Goal: Task Accomplishment & Management: Complete application form

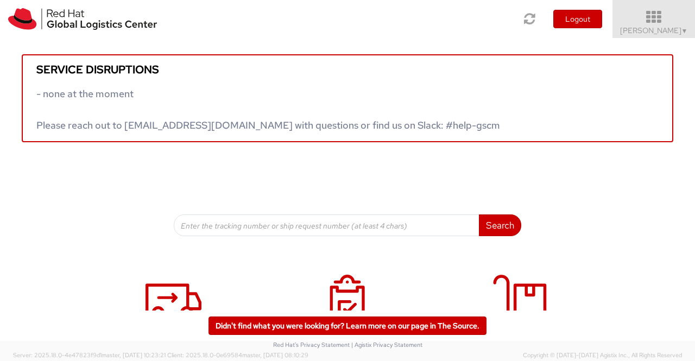
click at [685, 32] on span "▼" at bounding box center [685, 31] width 7 height 9
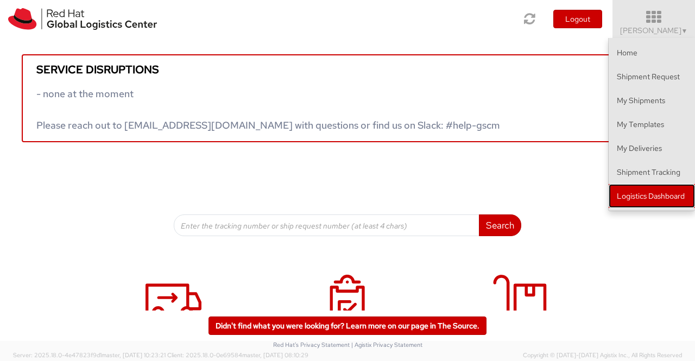
click at [670, 198] on link "Logistics Dashboard" at bounding box center [652, 196] width 86 height 24
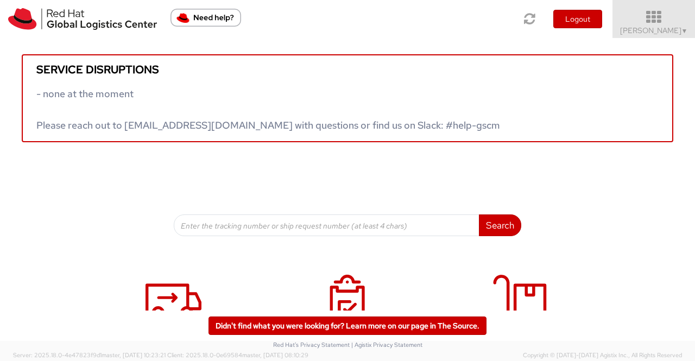
click at [676, 31] on span "Sumitra Hansdah ▼" at bounding box center [654, 31] width 68 height 10
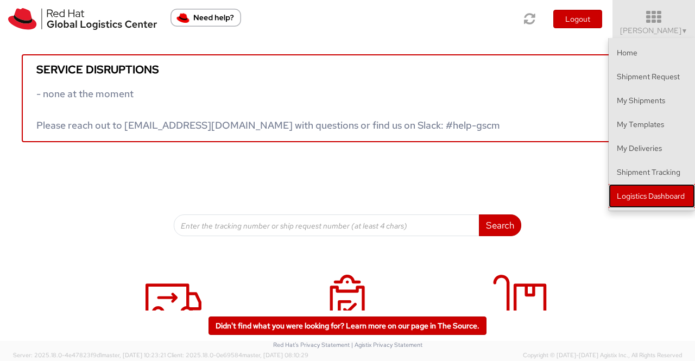
click at [656, 194] on link "Logistics Dashboard" at bounding box center [652, 196] width 86 height 24
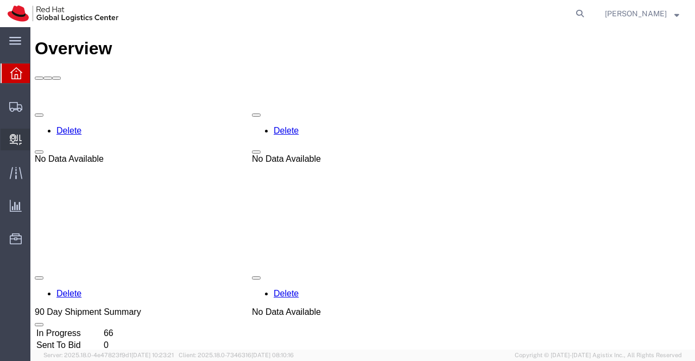
click at [0, 0] on span "Create Delivery" at bounding box center [0, 0] width 0 height 0
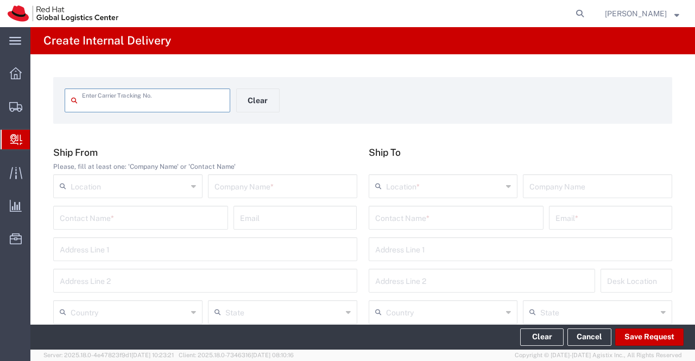
click at [251, 183] on input "text" at bounding box center [283, 185] width 136 height 19
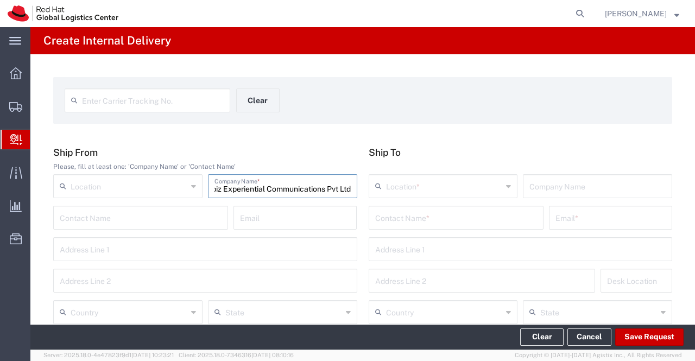
scroll to position [0, 21]
type input "Shobiz Experiential Communications Pvt Ltd"
click at [85, 253] on input "text" at bounding box center [205, 248] width 291 height 19
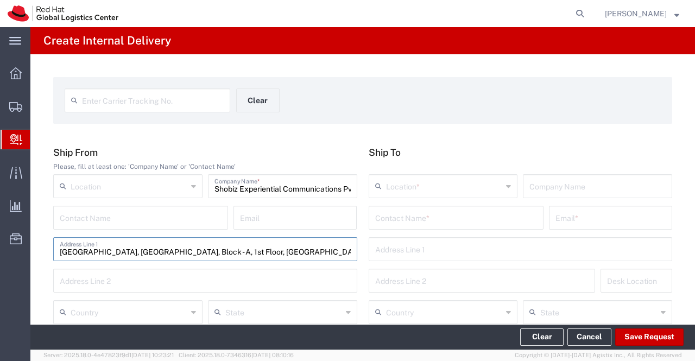
type input "Havas Village, Divyasree Technopolis, Block - A, 1st Floor, Yamlur,"
click at [76, 284] on input "text" at bounding box center [205, 280] width 291 height 19
type input "Kadubeesanahalli, Bengaluru - 560037"
click at [375, 217] on input "text" at bounding box center [456, 217] width 162 height 19
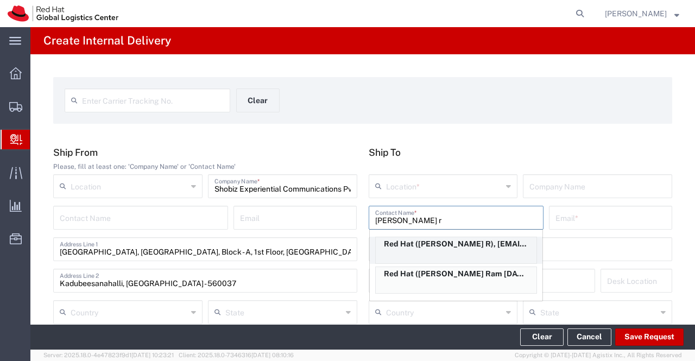
type input "Karthik r"
click at [394, 243] on p "Red Hat (Karthik R), kar@redhat.com" at bounding box center [456, 244] width 161 height 14
type input "Red Hat"
type input "[PERSON_NAME] R"
type input "kar@redhat.com"
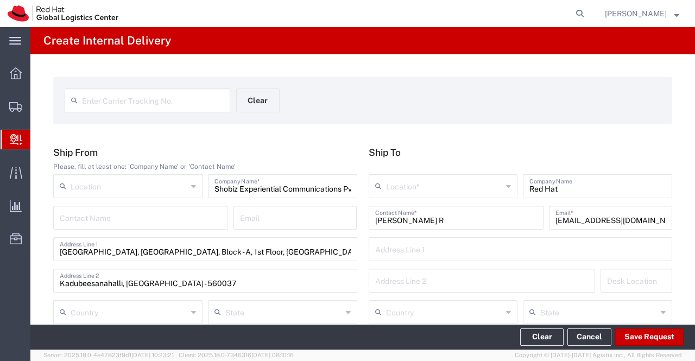
click at [506, 186] on icon at bounding box center [508, 186] width 5 height 17
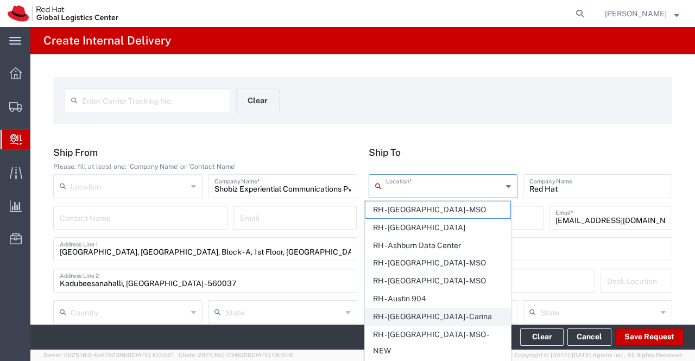
click at [466, 314] on span "RH - [GEOGRAPHIC_DATA] - Carina" at bounding box center [438, 317] width 145 height 17
type input "RH - [GEOGRAPHIC_DATA] - Carina"
type input "Red Hat India Private Limited"
type input "Bagmane Constellation Business Park"
type input "FL 10, East Tower, Carina Building"
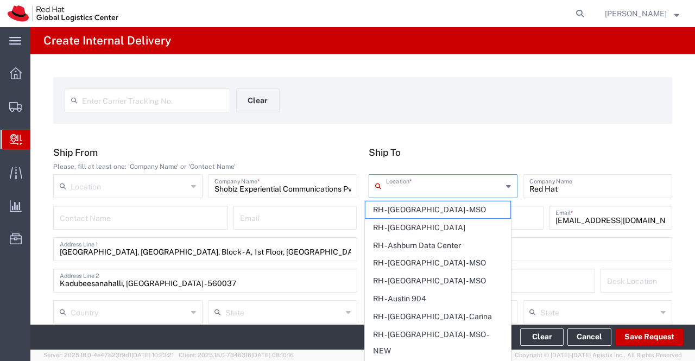
type input "India"
type input "BANGALORE"
type input "560037"
type input "918067935000"
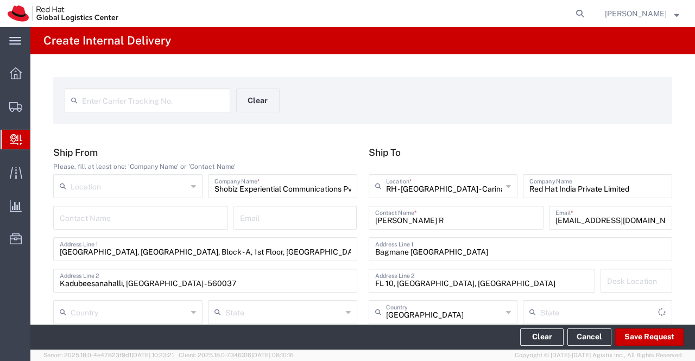
type input "Karnataka"
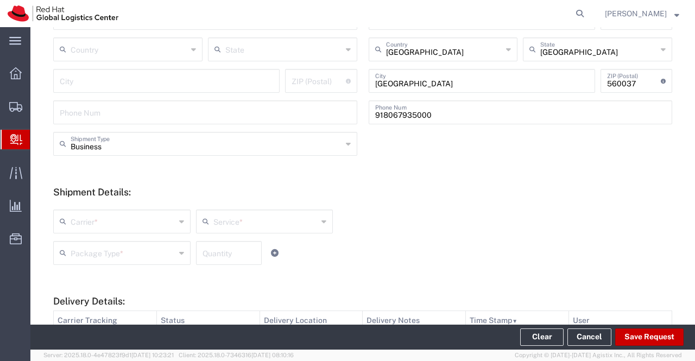
scroll to position [272, 0]
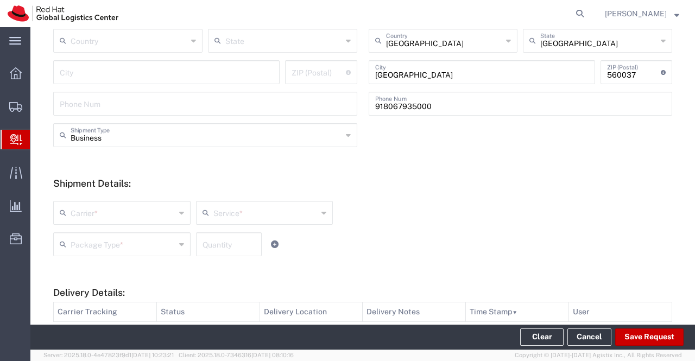
click at [179, 211] on icon at bounding box center [181, 212] width 5 height 17
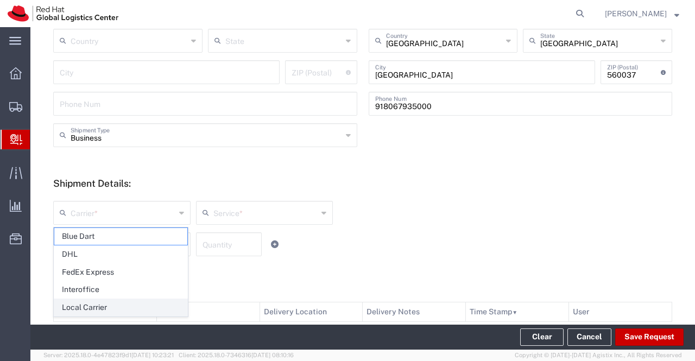
click at [145, 303] on span "Local Carrier" at bounding box center [120, 307] width 133 height 17
type input "Local Carrier"
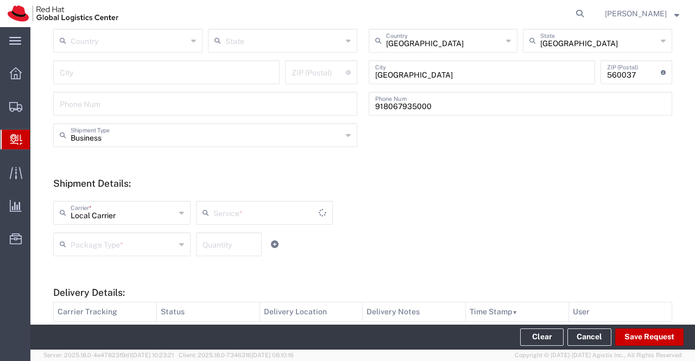
type input "Local_Ground"
click at [179, 244] on icon at bounding box center [181, 244] width 5 height 17
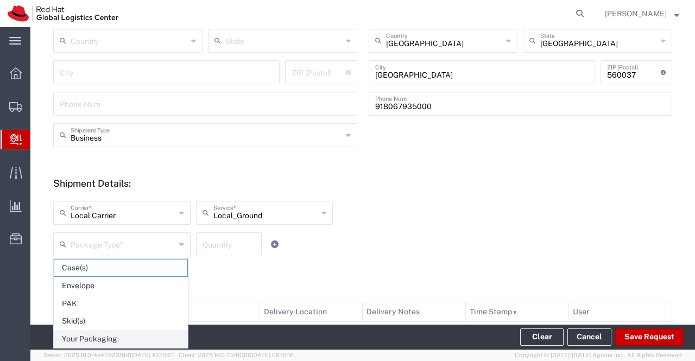
click at [134, 341] on span "Your Packaging" at bounding box center [120, 339] width 133 height 17
type input "Your Packaging"
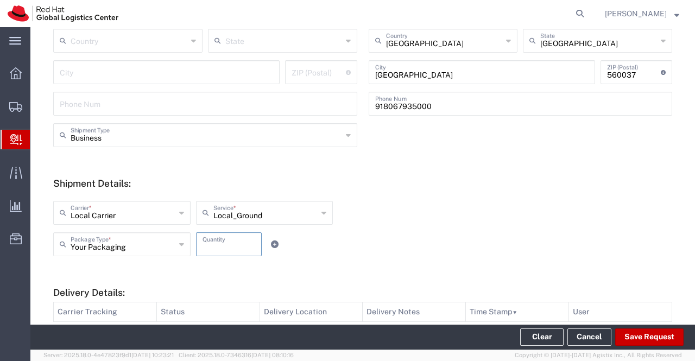
click at [212, 245] on input "number" at bounding box center [229, 243] width 53 height 19
type input "10"
click at [480, 250] on div "Your Packaging Package Type * Case(s) Envelope PAK Skid(s) Your Packaging 10 Qu…" at bounding box center [284, 249] width 467 height 32
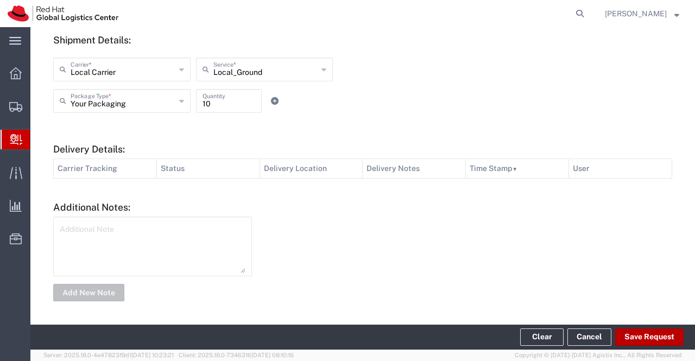
click at [656, 340] on button "Save Request" at bounding box center [650, 337] width 68 height 17
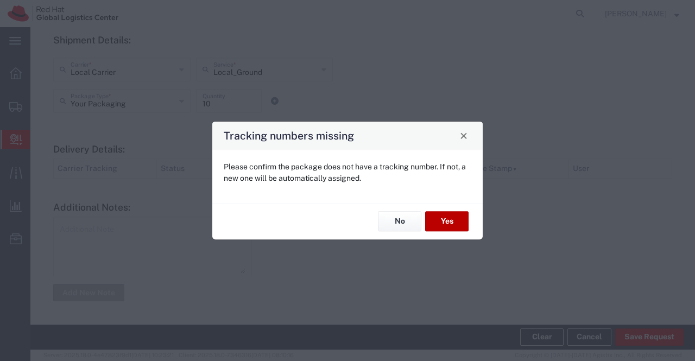
drag, startPoint x: 451, startPoint y: 218, endPoint x: 451, endPoint y: 225, distance: 7.6
click at [451, 220] on button "Yes" at bounding box center [446, 222] width 43 height 20
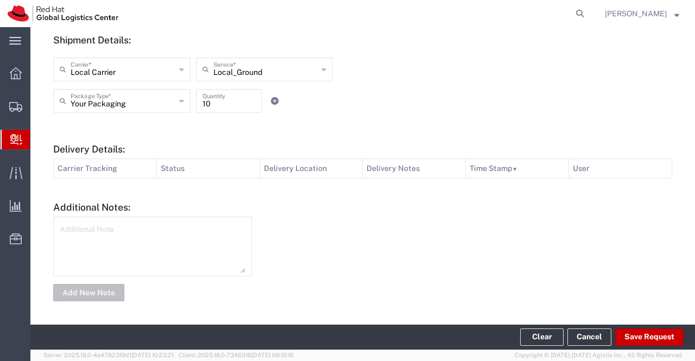
type input "Havas Village, Divyasree Technopolis, Block - A, 1st Floor, Yam"
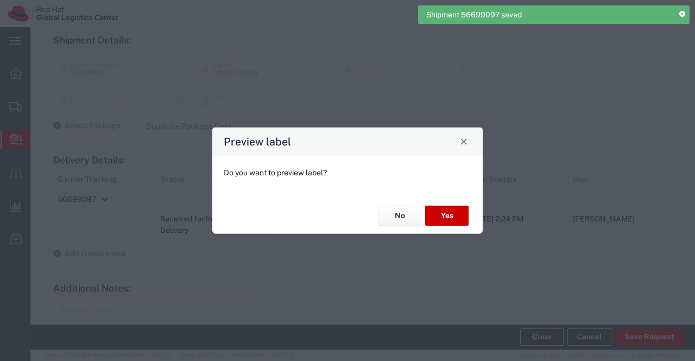
type input "Your Packaging"
type input "Local_Ground"
click at [397, 213] on button "No" at bounding box center [399, 216] width 43 height 20
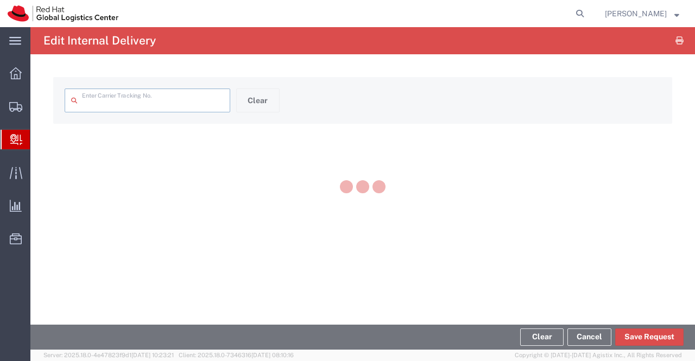
type input "56699097"
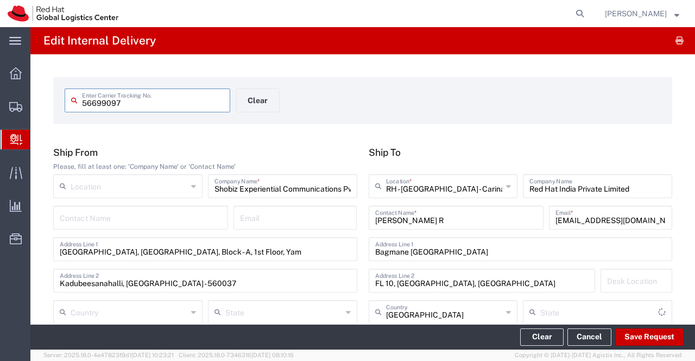
type input "Karnataka"
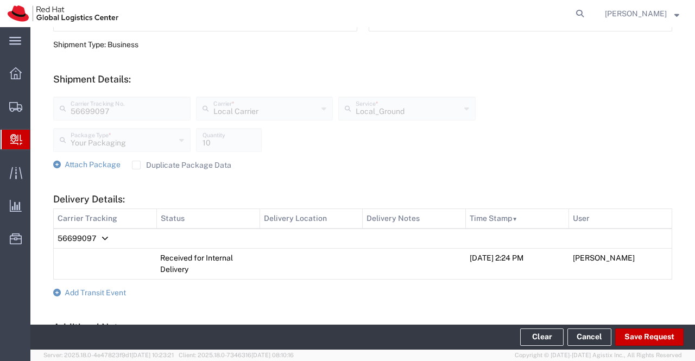
scroll to position [475, 0]
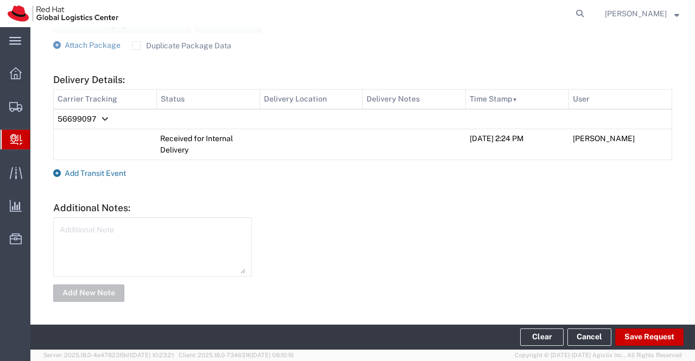
click at [58, 174] on icon at bounding box center [57, 174] width 8 height 8
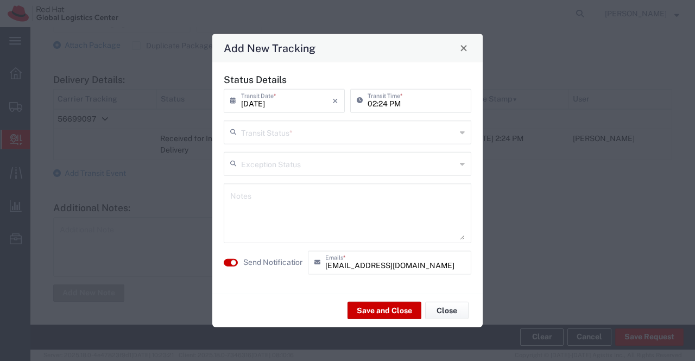
click at [462, 133] on icon at bounding box center [462, 131] width 5 height 17
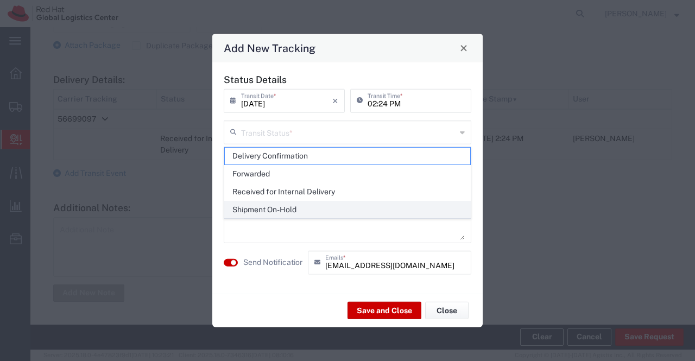
click at [422, 203] on span "Shipment On-Hold" at bounding box center [348, 210] width 246 height 17
type input "Shipment On-Hold"
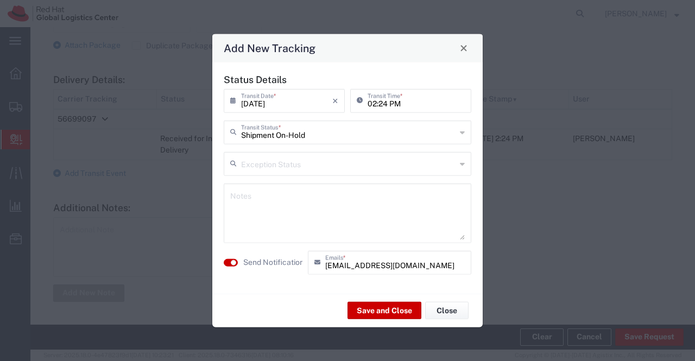
click at [391, 205] on textarea at bounding box center [347, 212] width 235 height 53
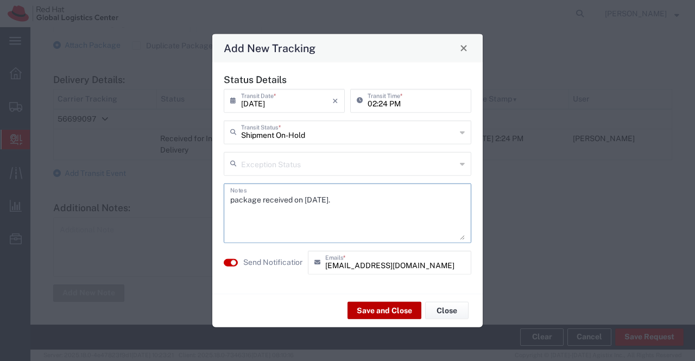
type textarea "package received on 03rd Sept 2025."
click at [377, 311] on button "Save and Close" at bounding box center [385, 310] width 74 height 17
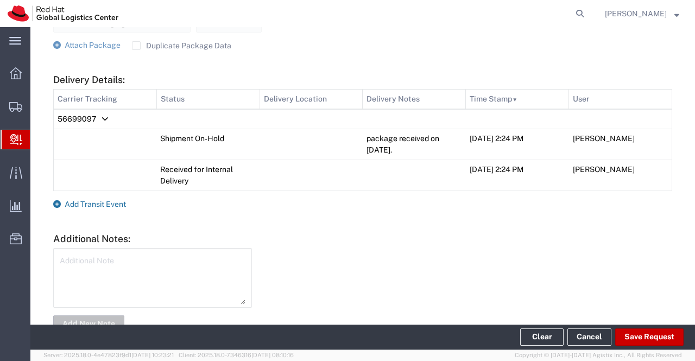
click at [58, 205] on icon at bounding box center [57, 204] width 8 height 8
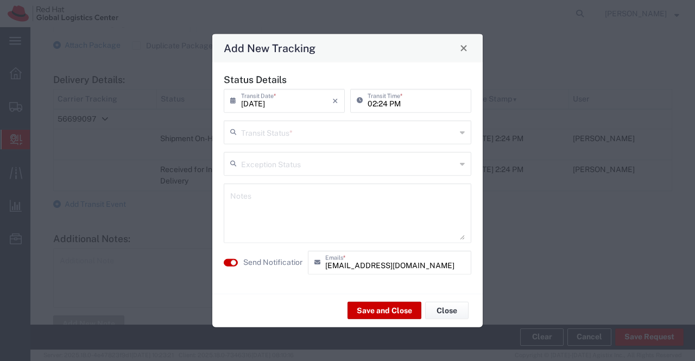
click at [465, 134] on icon at bounding box center [462, 131] width 5 height 17
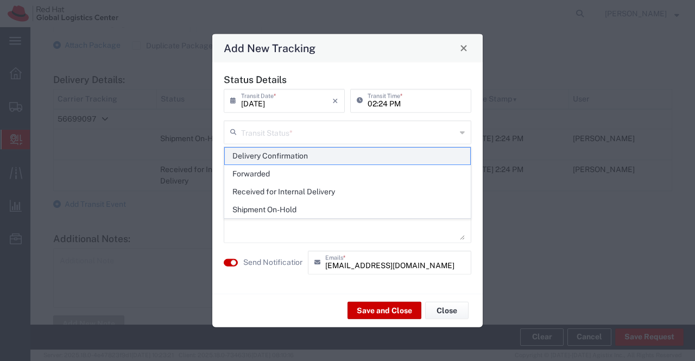
click at [443, 158] on span "Delivery Confirmation" at bounding box center [348, 156] width 246 height 17
type input "Delivery Confirmation"
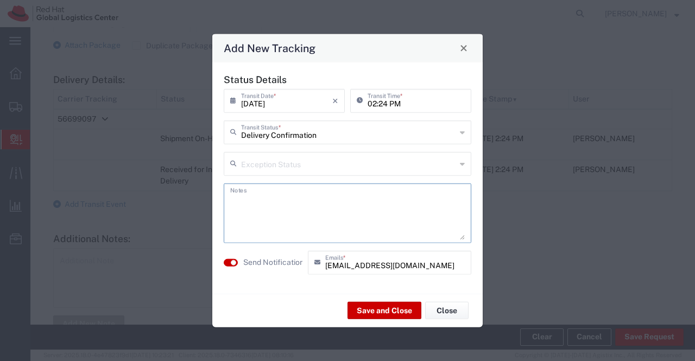
click at [354, 209] on textarea at bounding box center [347, 212] width 235 height 53
type textarea "package collected on [DATE]."
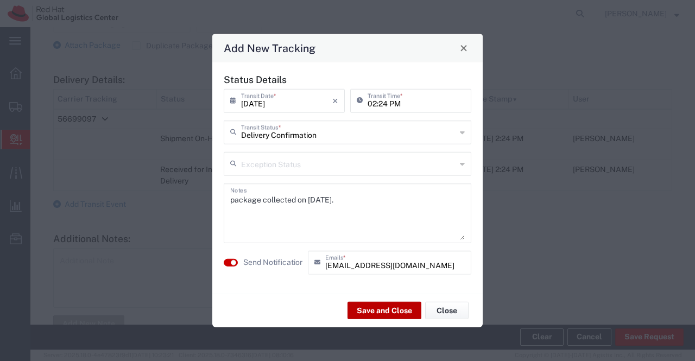
click at [384, 310] on button "Save and Close" at bounding box center [385, 310] width 74 height 17
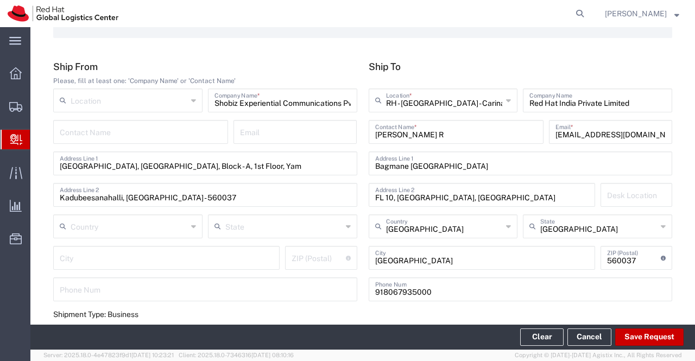
scroll to position [0, 0]
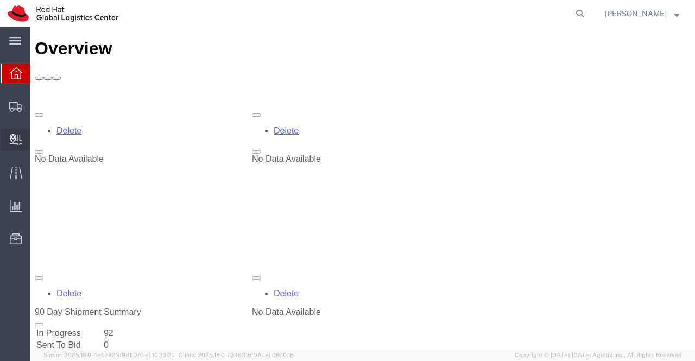
click at [37, 140] on span "Internal Delivery" at bounding box center [34, 140] width 8 height 22
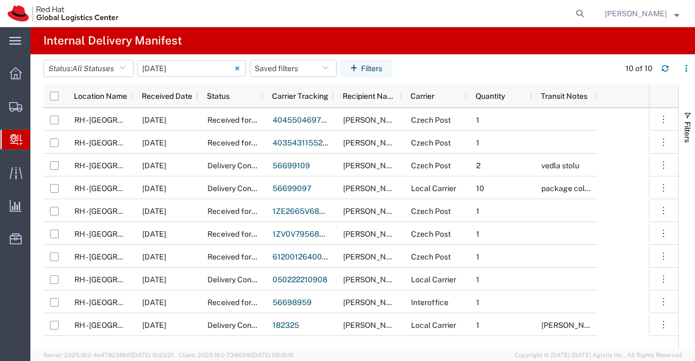
click at [201, 67] on input "[DATE] - [DATE]" at bounding box center [191, 68] width 109 height 16
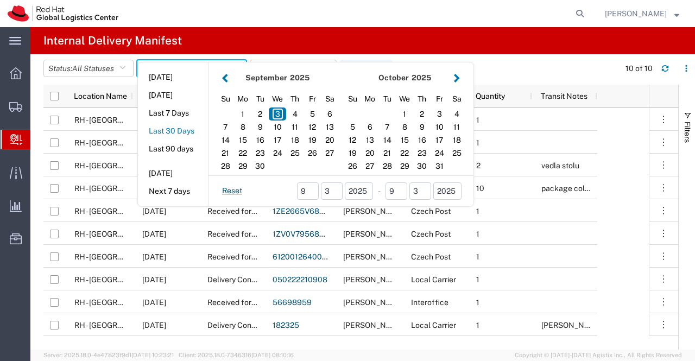
click at [186, 132] on button "Last 30 Days" at bounding box center [173, 131] width 70 height 17
type input "Last 30 Days"
type input "[DATE] - [DATE]"
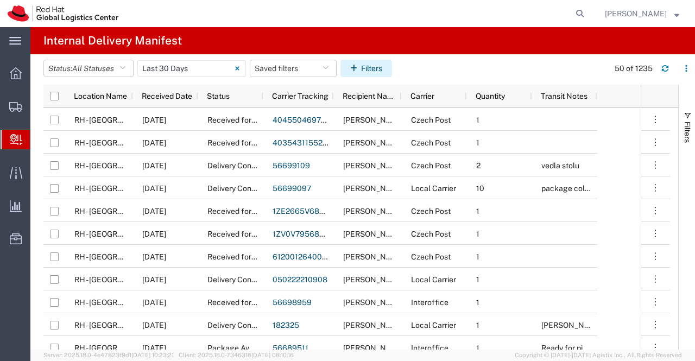
click at [378, 68] on button "Filters" at bounding box center [367, 68] width 52 height 17
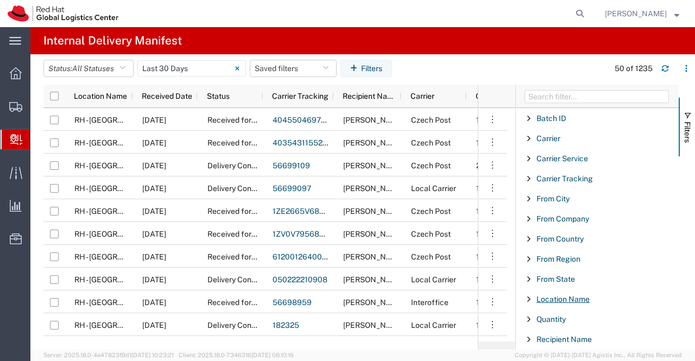
click at [575, 299] on span "Location Name" at bounding box center [563, 299] width 53 height 9
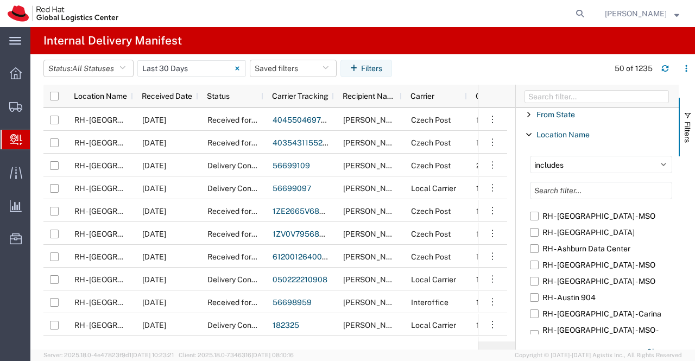
scroll to position [217, 0]
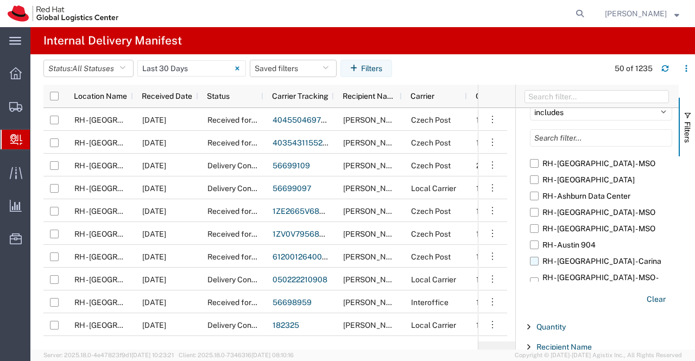
click at [578, 261] on label "RH - [GEOGRAPHIC_DATA] - Carina" at bounding box center [601, 261] width 142 height 16
click at [0, 0] on input "RH - [GEOGRAPHIC_DATA] - Carina" at bounding box center [0, 0] width 0 height 0
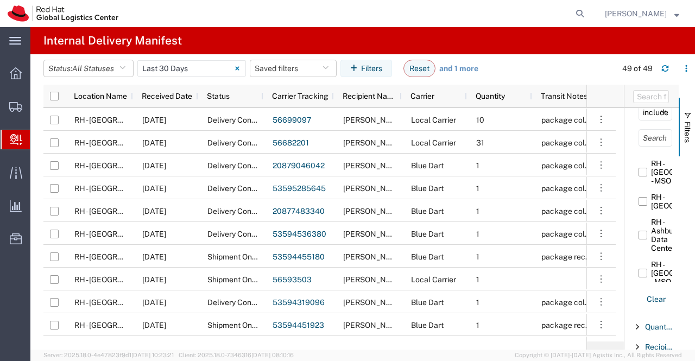
drag, startPoint x: 514, startPoint y: 92, endPoint x: 667, endPoint y: 84, distance: 153.4
click at [667, 85] on div "Batch ID Enabled Batch ID Carrier Enabled Carrier Carrier Service Enabled Carri…" at bounding box center [652, 217] width 54 height 265
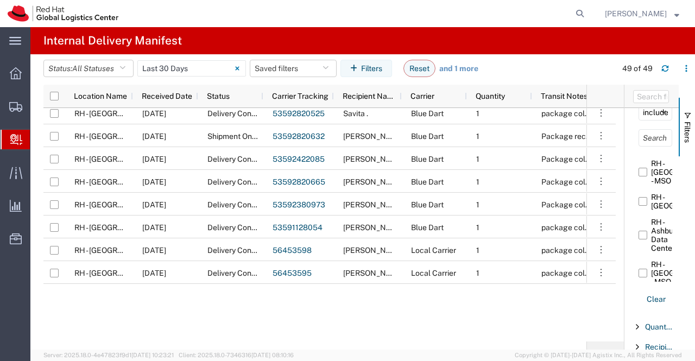
scroll to position [179, 0]
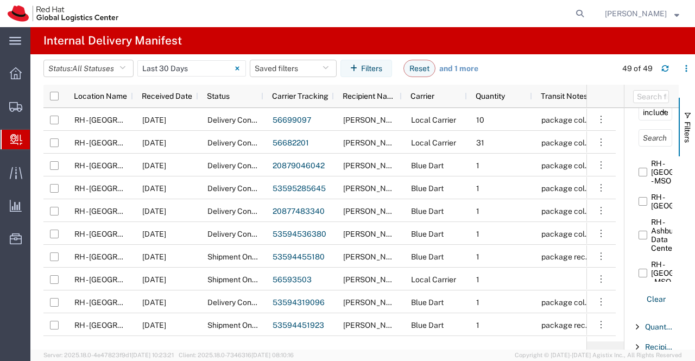
click at [559, 42] on agx-page-header "Internal Delivery Manifest" at bounding box center [362, 40] width 665 height 27
